Goal: Task Accomplishment & Management: Manage account settings

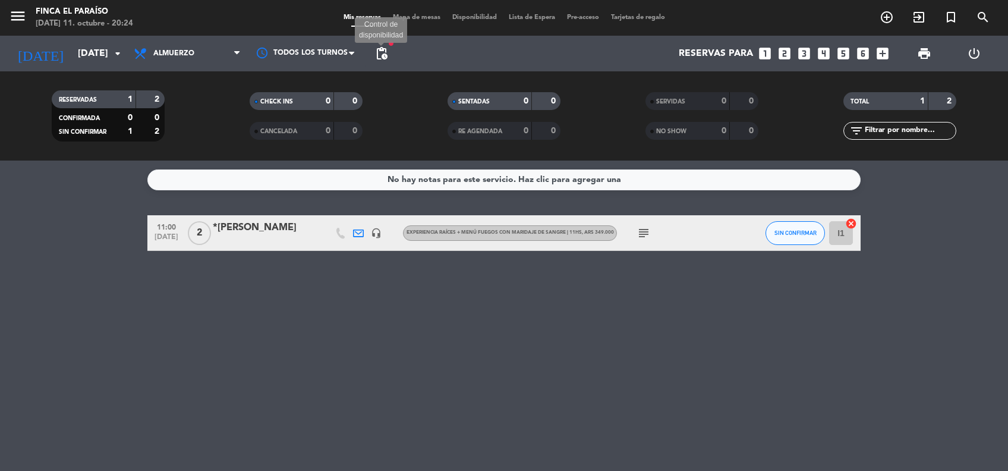
click at [379, 55] on span "pending_actions" at bounding box center [381, 53] width 14 height 14
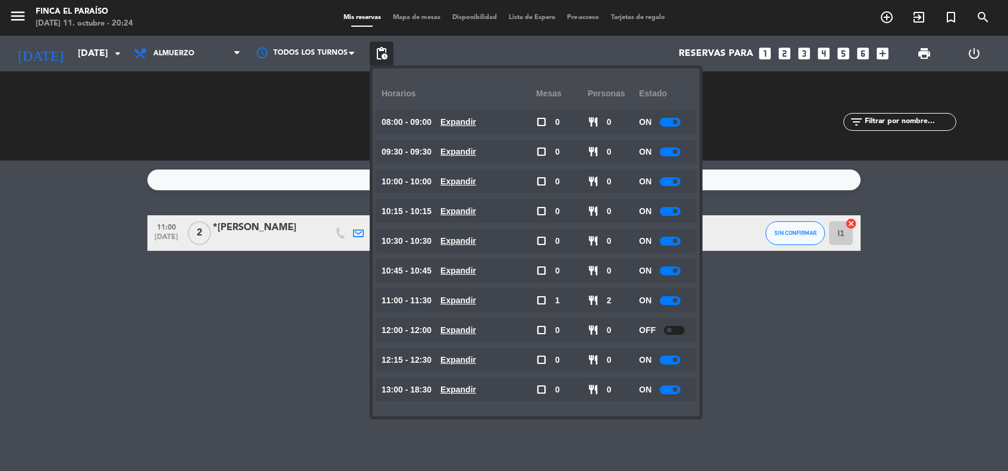
click at [671, 157] on div "ON" at bounding box center [665, 152] width 52 height 24
click at [671, 149] on div at bounding box center [670, 151] width 21 height 9
click at [173, 363] on div "No hay notas para este servicio. Haz clic para agregar una 11:00 [DATE] 2 *Sant…" at bounding box center [504, 315] width 1008 height 310
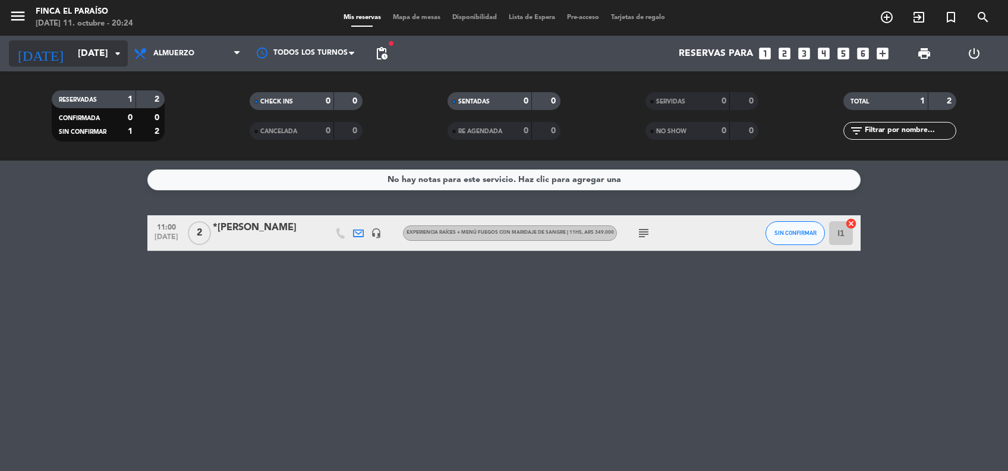
click at [73, 53] on input "[DATE]" at bounding box center [134, 53] width 125 height 23
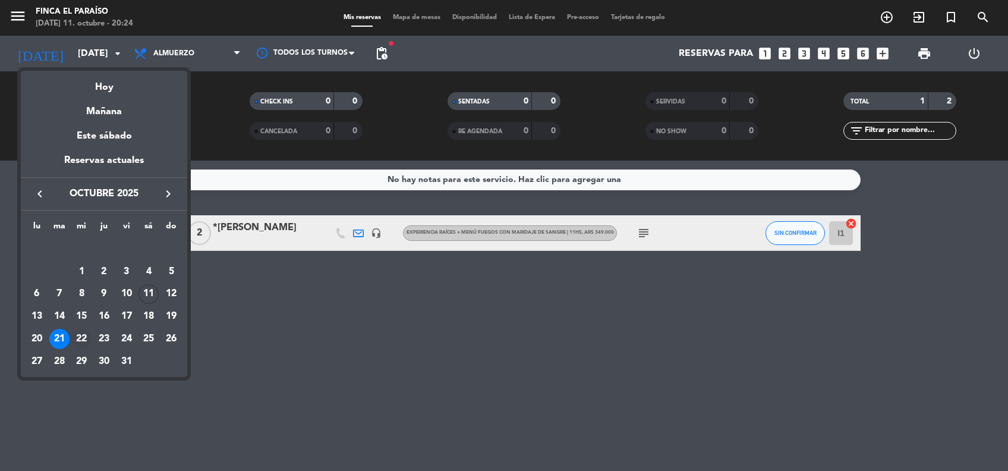
click at [84, 342] on div "22" at bounding box center [81, 339] width 20 height 20
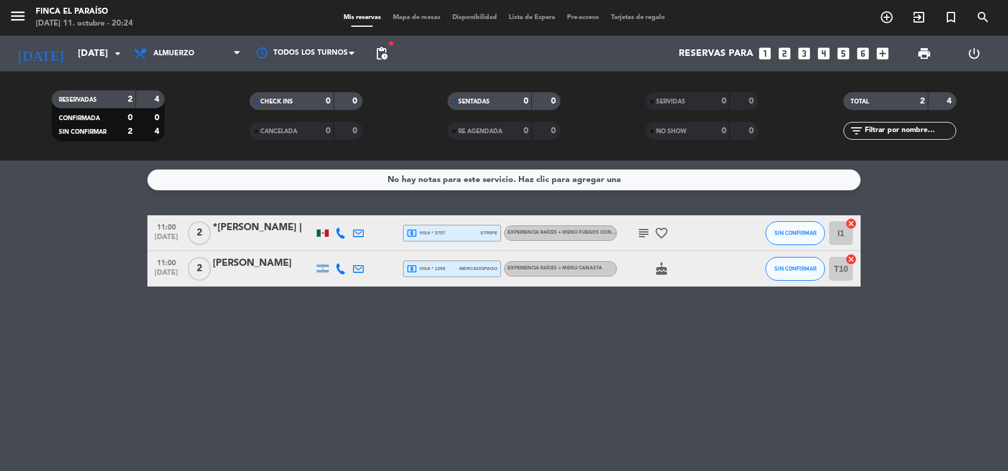
click at [642, 231] on icon "subject" at bounding box center [643, 233] width 14 height 14
click at [376, 58] on span "pending_actions" at bounding box center [381, 53] width 14 height 14
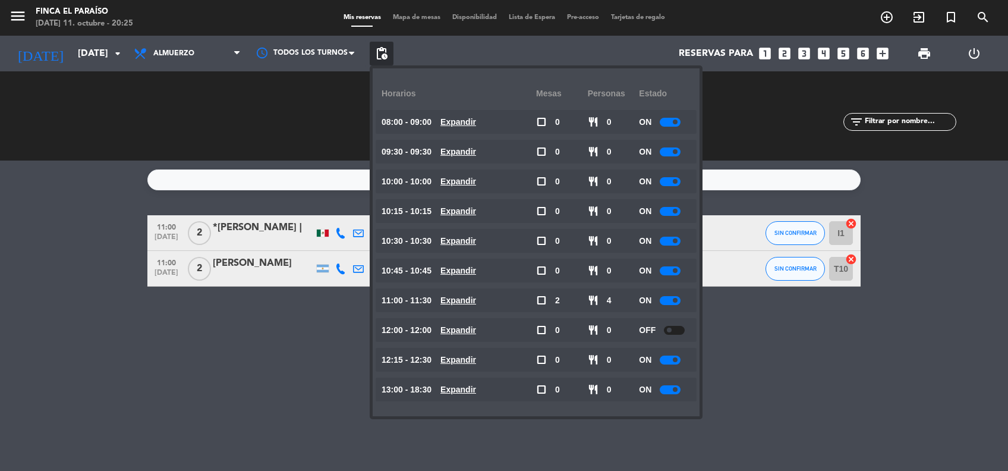
click at [668, 152] on div at bounding box center [670, 151] width 21 height 9
click at [669, 212] on div at bounding box center [670, 211] width 21 height 9
click at [301, 343] on div "No hay notas para este servicio. Haz clic para agregar una 11:00 [DATE] 2 *[PER…" at bounding box center [504, 315] width 1008 height 310
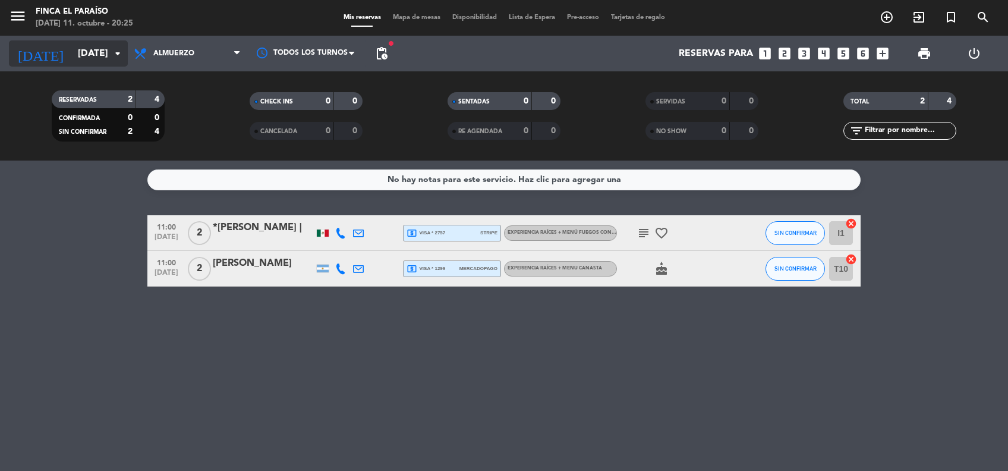
click at [81, 55] on input "[DATE]" at bounding box center [134, 53] width 125 height 23
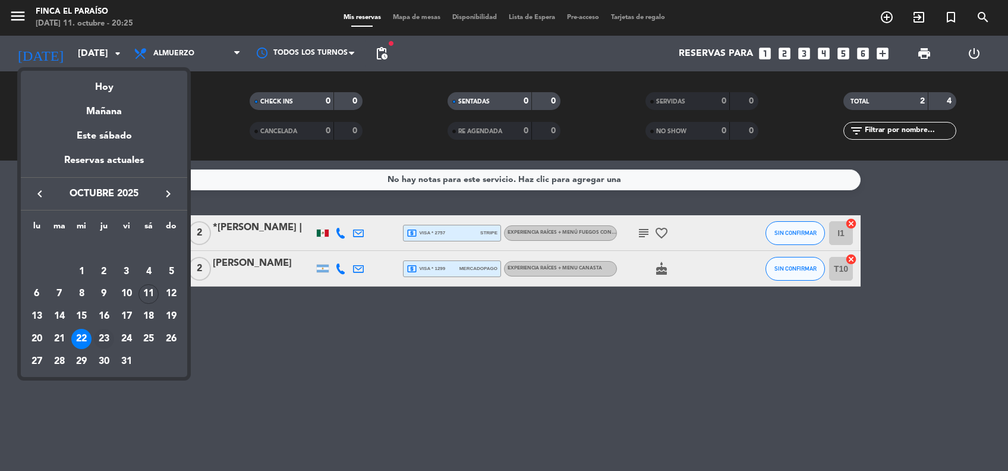
click at [105, 343] on div "23" at bounding box center [104, 339] width 20 height 20
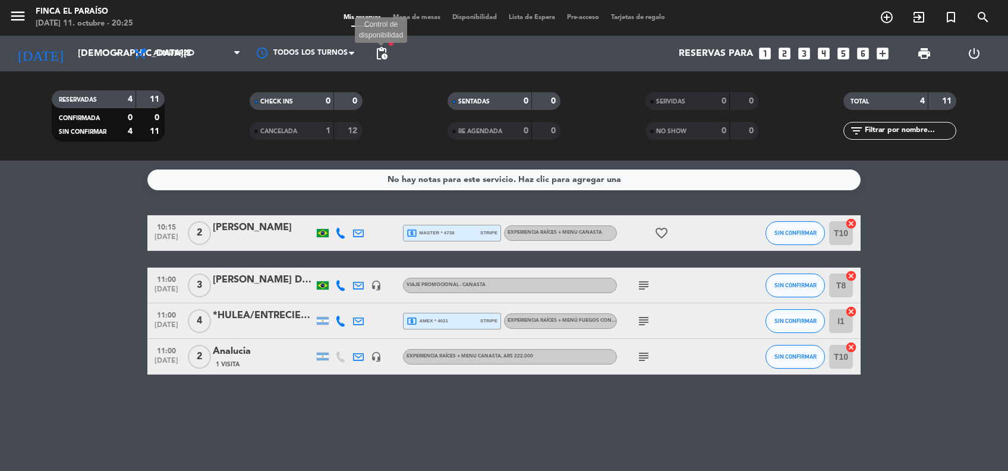
click at [385, 55] on span "pending_actions" at bounding box center [381, 53] width 14 height 14
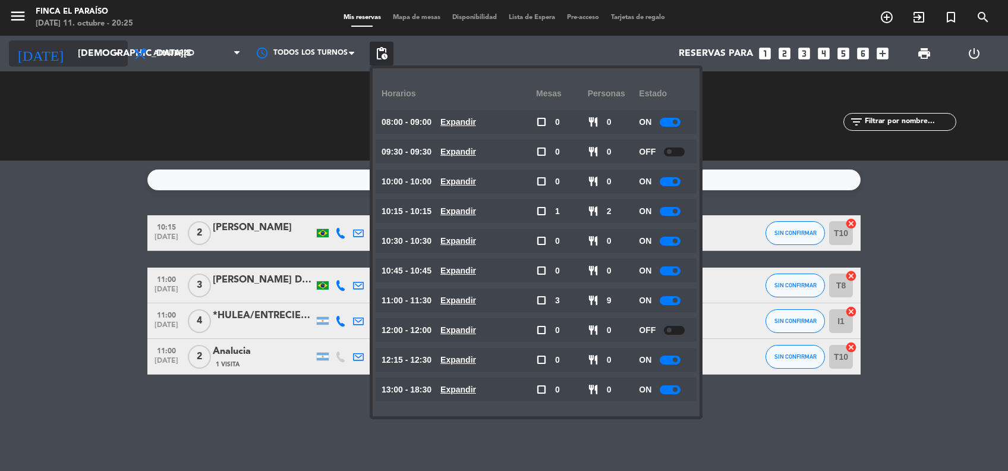
click at [84, 59] on input "[DEMOGRAPHIC_DATA][DATE]" at bounding box center [134, 53] width 125 height 23
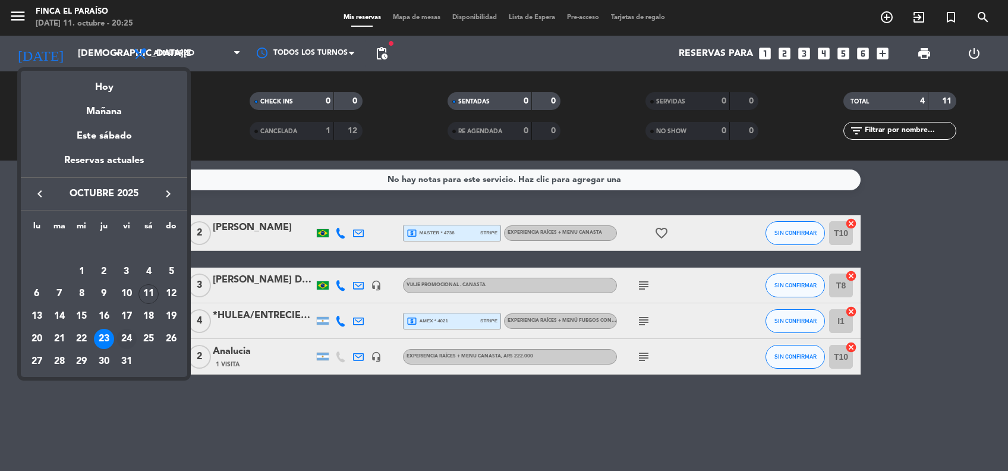
click at [128, 338] on div "24" at bounding box center [126, 339] width 20 height 20
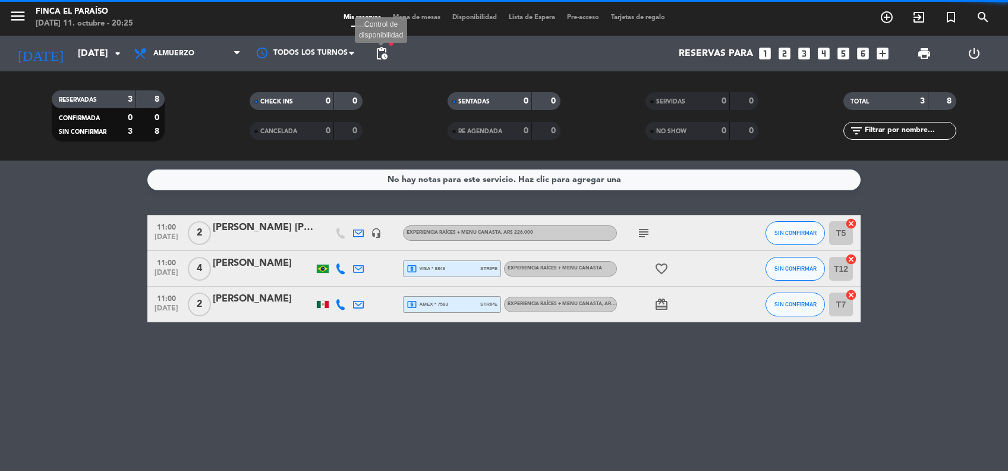
click at [388, 58] on span "pending_actions" at bounding box center [381, 53] width 14 height 14
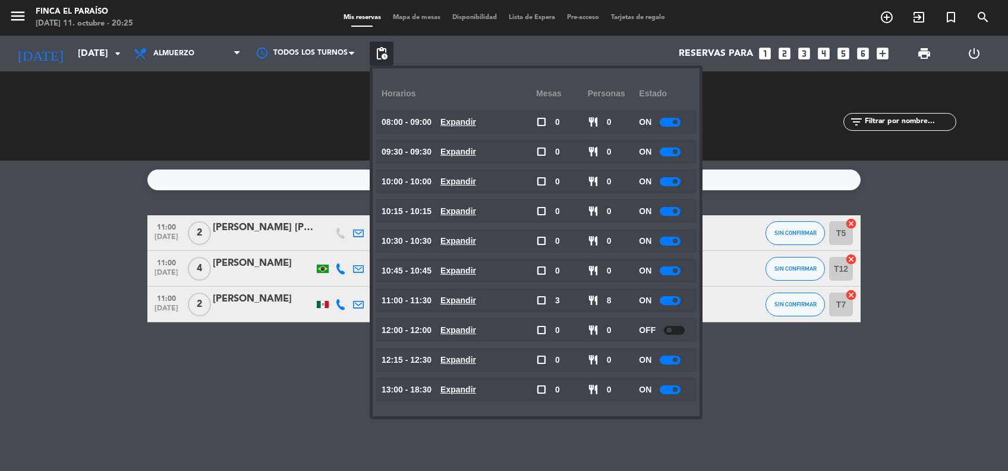
click at [668, 150] on div at bounding box center [670, 151] width 21 height 9
click at [97, 46] on input "[DATE]" at bounding box center [134, 53] width 125 height 23
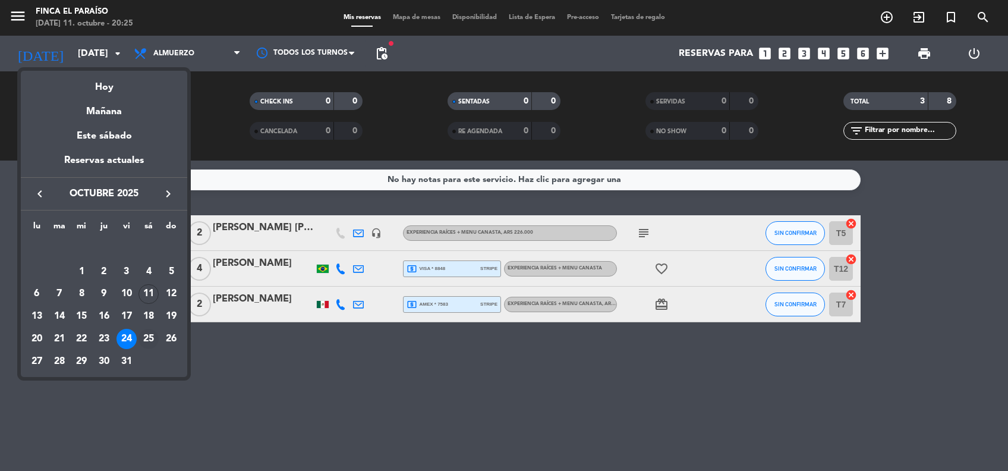
click at [149, 336] on div "25" at bounding box center [148, 339] width 20 height 20
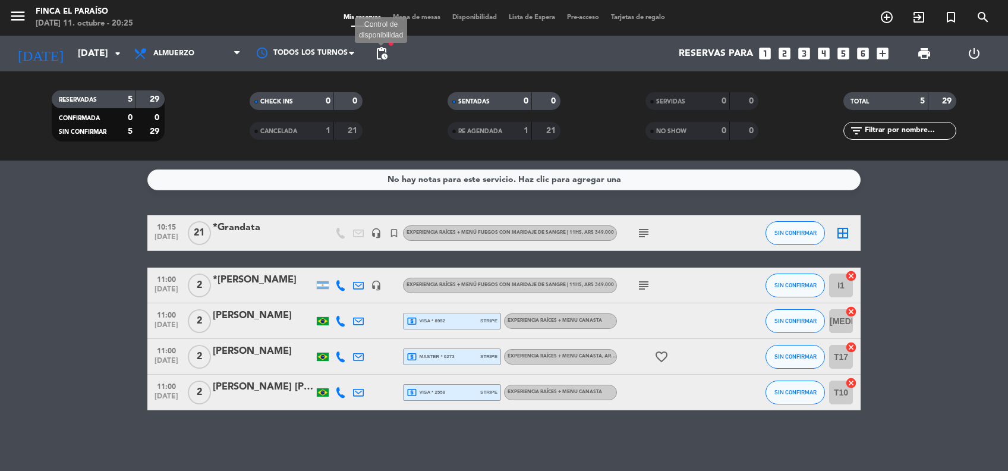
click at [384, 55] on span "pending_actions" at bounding box center [381, 53] width 14 height 14
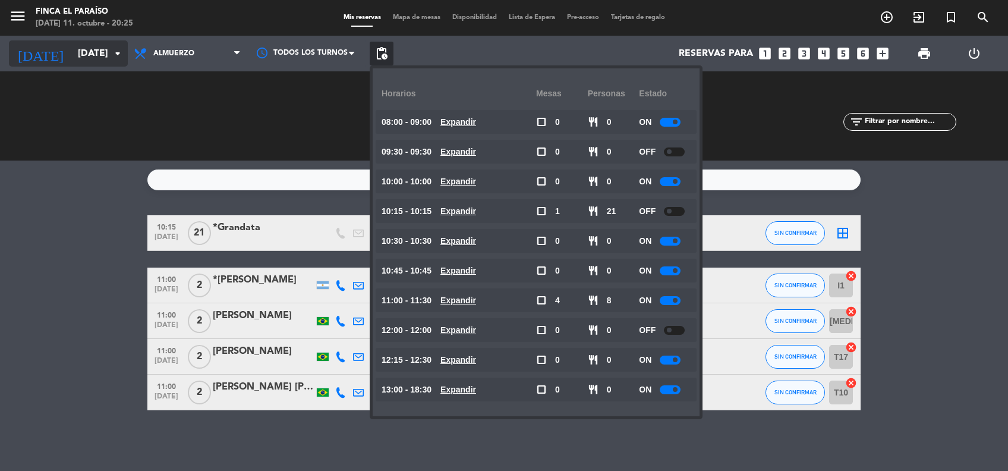
click at [97, 50] on input "[DATE]" at bounding box center [134, 53] width 125 height 23
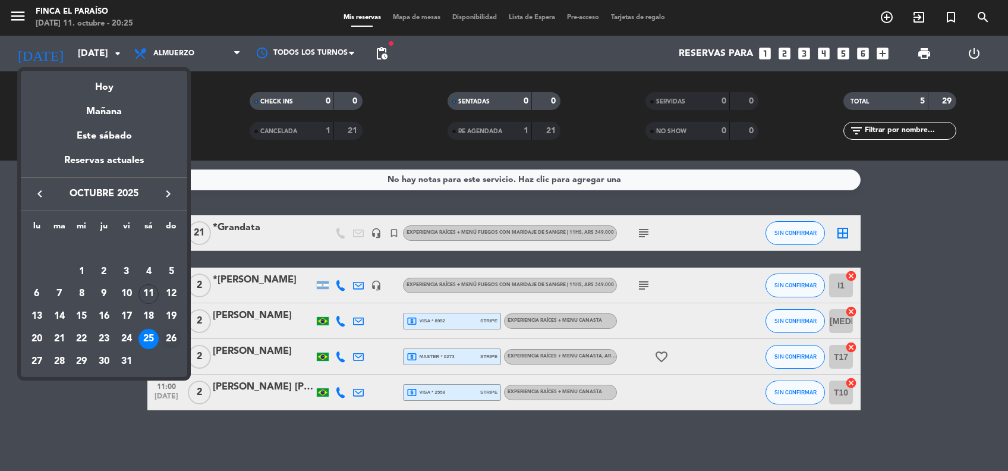
click at [173, 336] on div "26" at bounding box center [171, 339] width 20 height 20
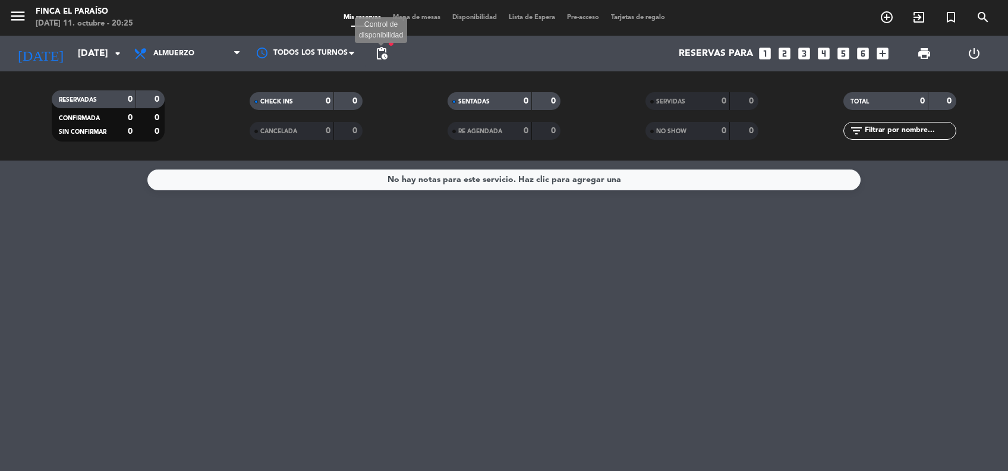
click at [385, 53] on span "pending_actions" at bounding box center [381, 53] width 14 height 14
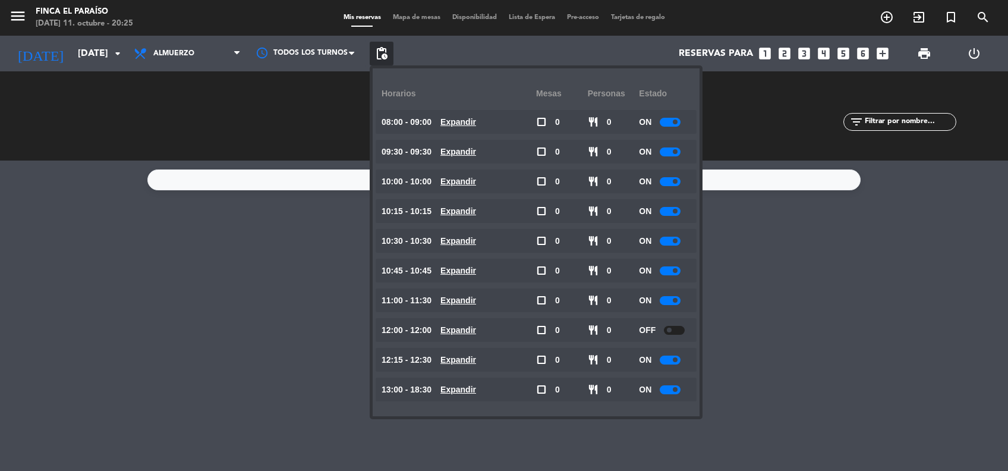
click at [674, 149] on span at bounding box center [675, 151] width 5 height 5
click at [677, 209] on span at bounding box center [675, 211] width 5 height 5
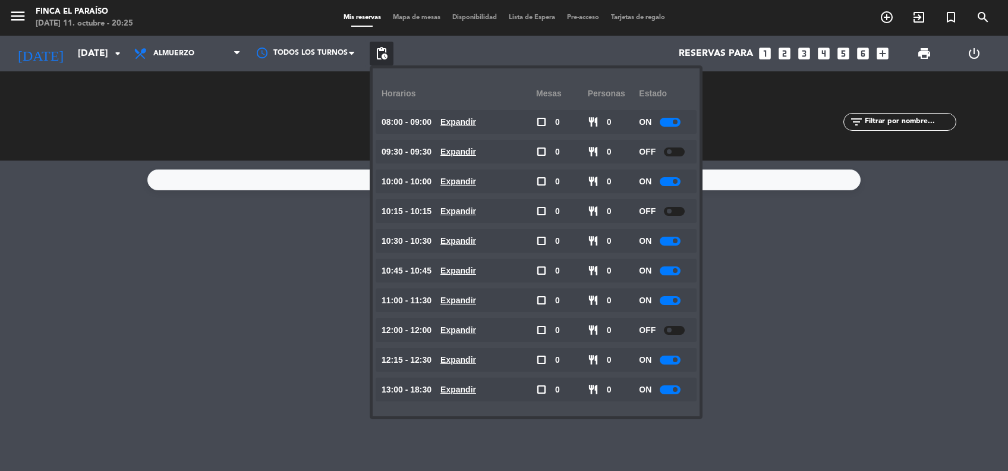
click at [347, 317] on div "No hay notas para este servicio. Haz clic para agregar una" at bounding box center [504, 315] width 1008 height 310
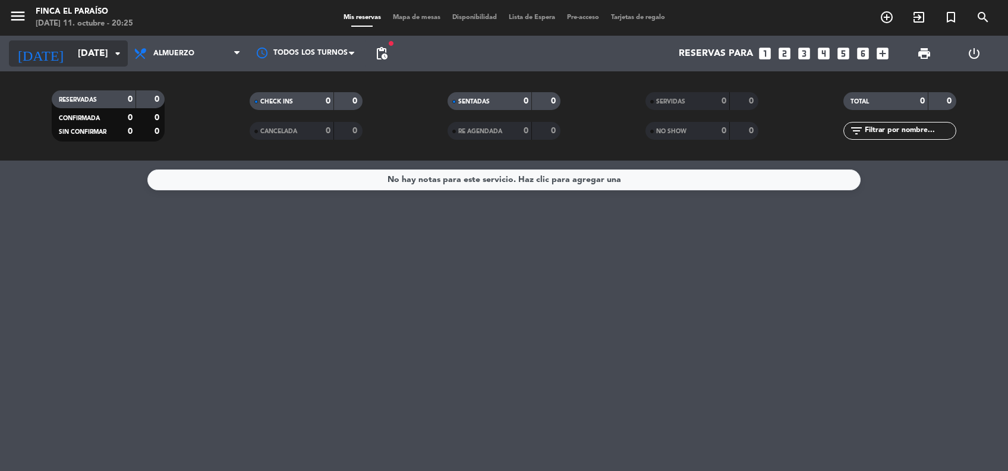
click at [72, 60] on input "[DATE]" at bounding box center [134, 53] width 125 height 23
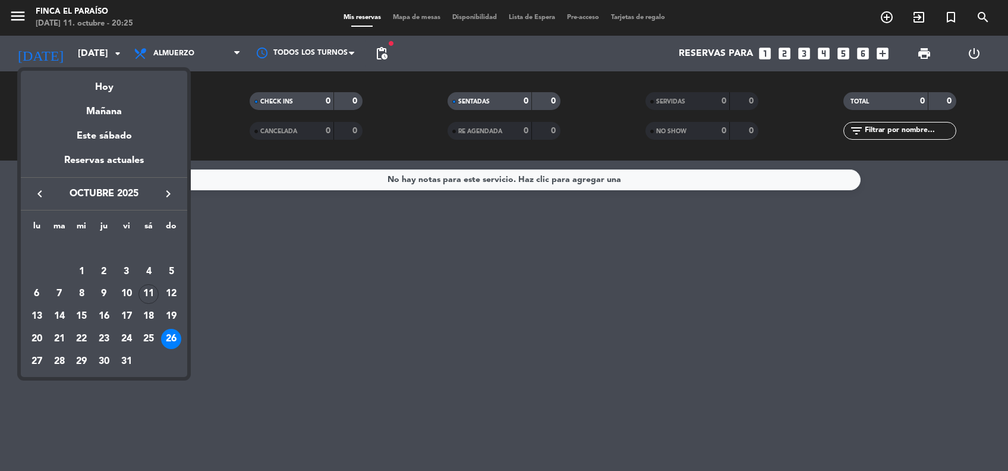
click at [400, 298] on div at bounding box center [504, 235] width 1008 height 471
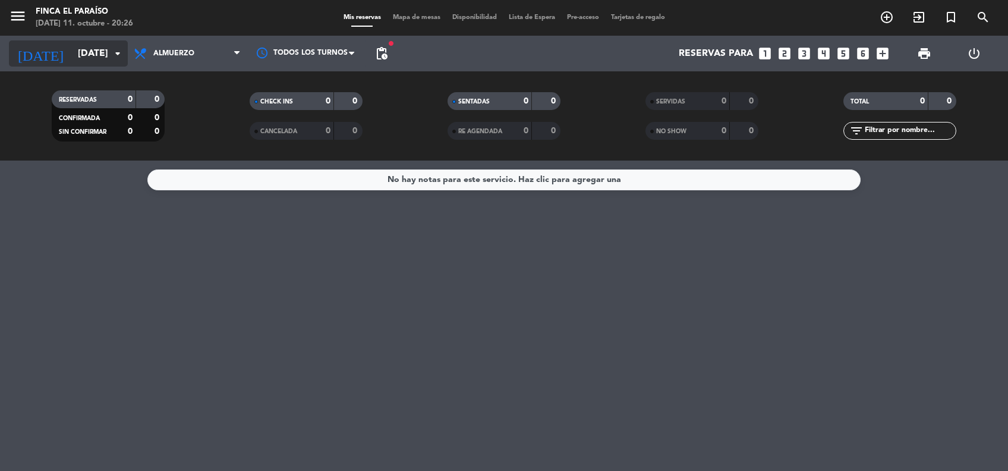
click at [72, 61] on input "[DATE]" at bounding box center [134, 53] width 125 height 23
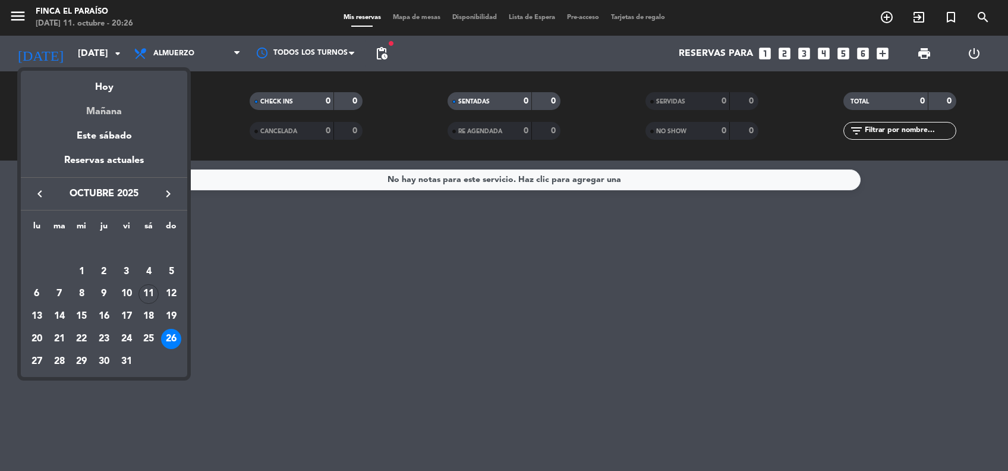
click at [100, 112] on div "Mañana" at bounding box center [104, 107] width 166 height 24
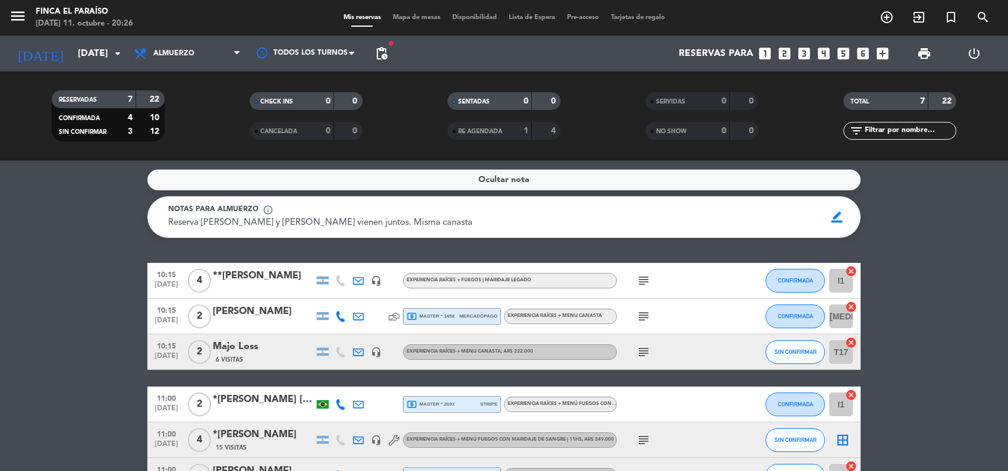
click at [642, 284] on icon "subject" at bounding box center [643, 280] width 14 height 14
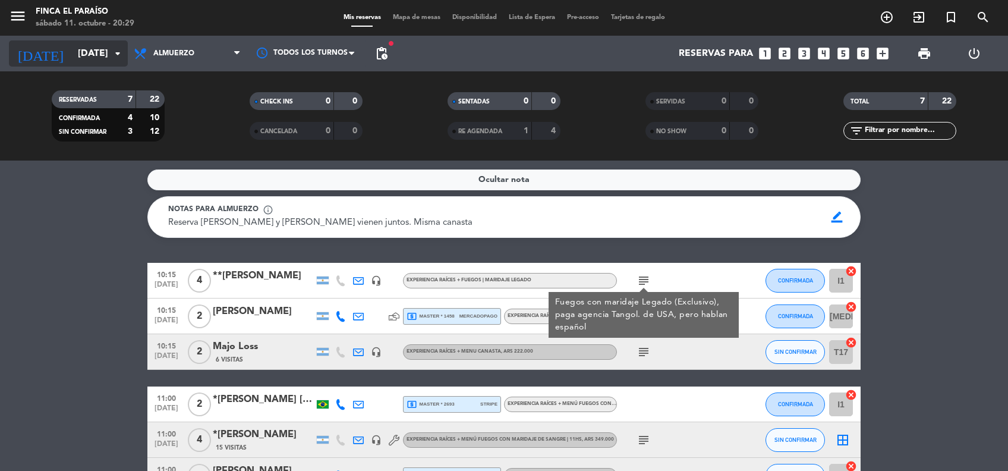
click at [93, 57] on input "[DATE]" at bounding box center [134, 53] width 125 height 23
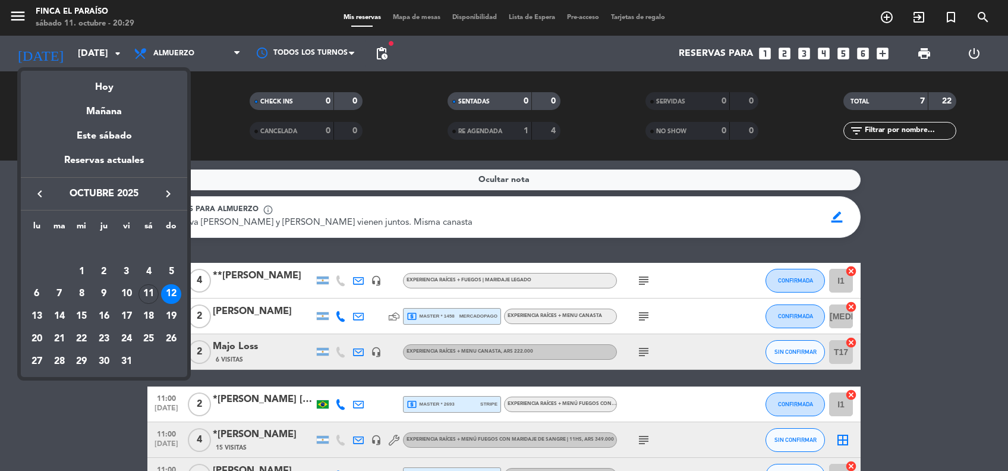
click at [168, 196] on icon "keyboard_arrow_right" at bounding box center [168, 194] width 14 height 14
click at [61, 275] on div "4" at bounding box center [59, 271] width 20 height 20
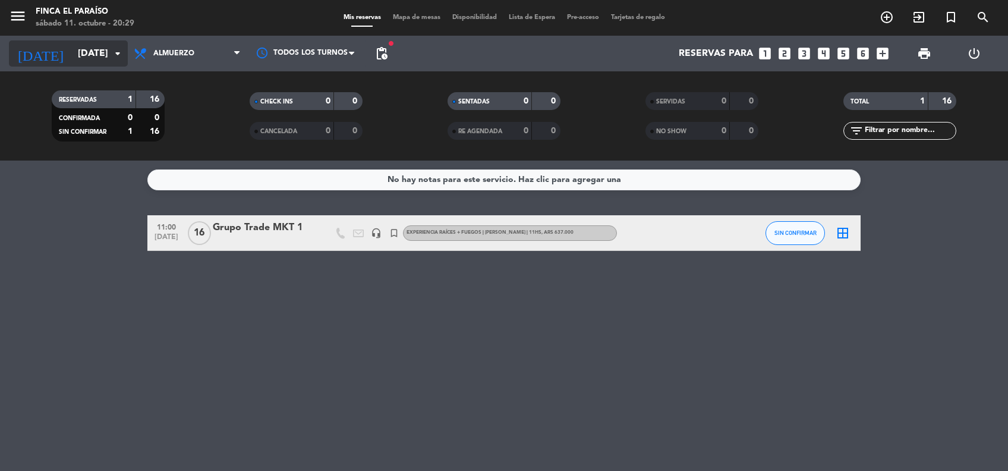
click at [72, 61] on input "[DATE]" at bounding box center [134, 53] width 125 height 23
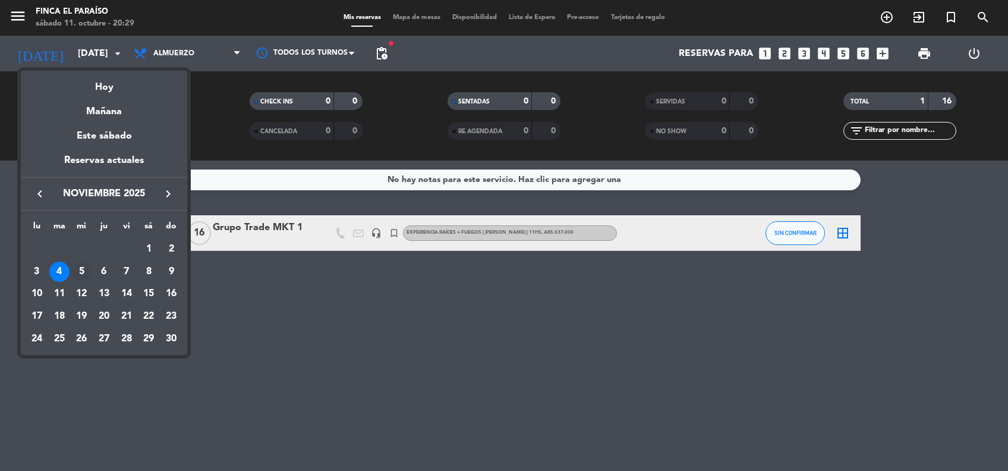
click at [81, 271] on div "5" at bounding box center [81, 271] width 20 height 20
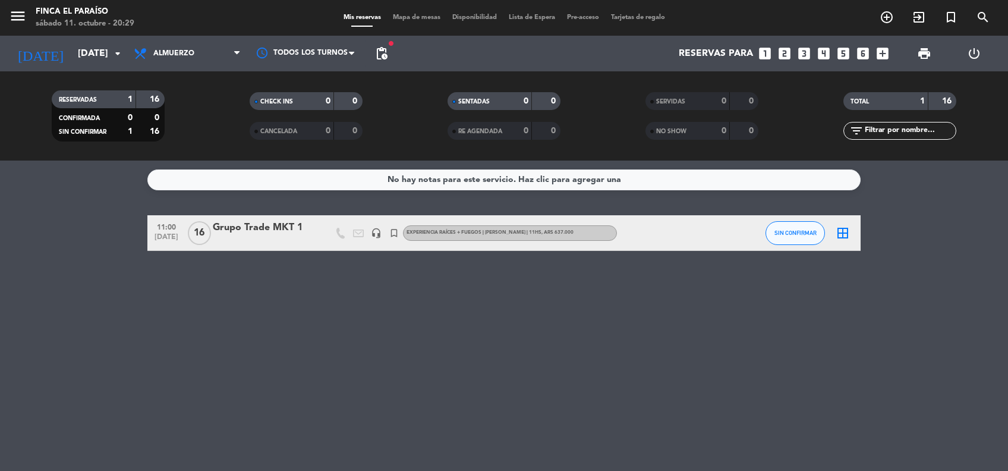
type input "[DATE]"
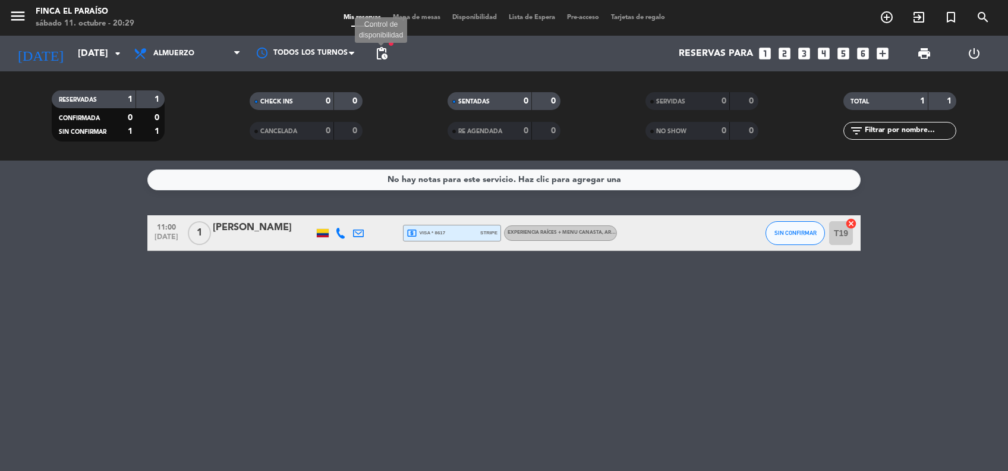
click at [387, 57] on span "pending_actions" at bounding box center [381, 53] width 14 height 14
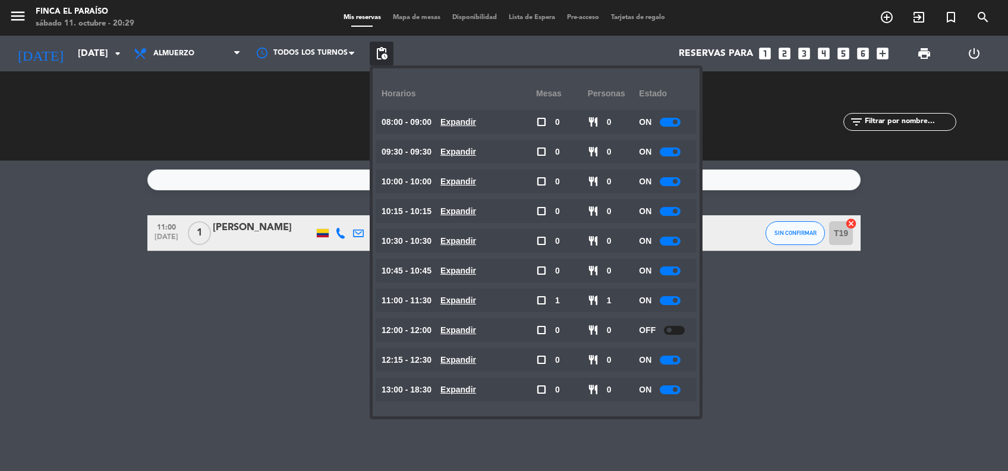
click at [674, 212] on span at bounding box center [675, 211] width 5 height 5
click at [675, 150] on span at bounding box center [675, 151] width 5 height 5
